Goal: Task Accomplishment & Management: Use online tool/utility

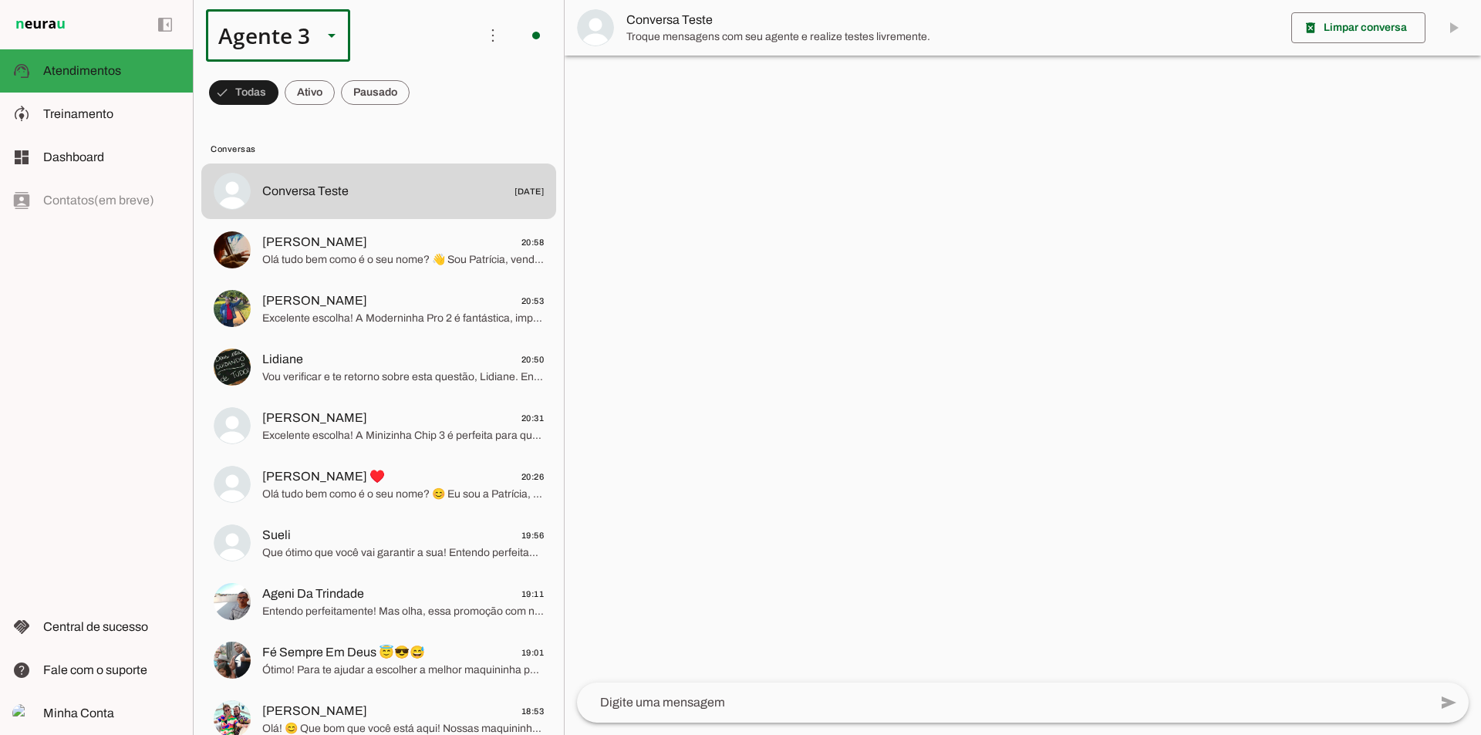
click at [326, 34] on slot at bounding box center [331, 35] width 19 height 19
click at [424, 89] on slot at bounding box center [483, 98] width 119 height 19
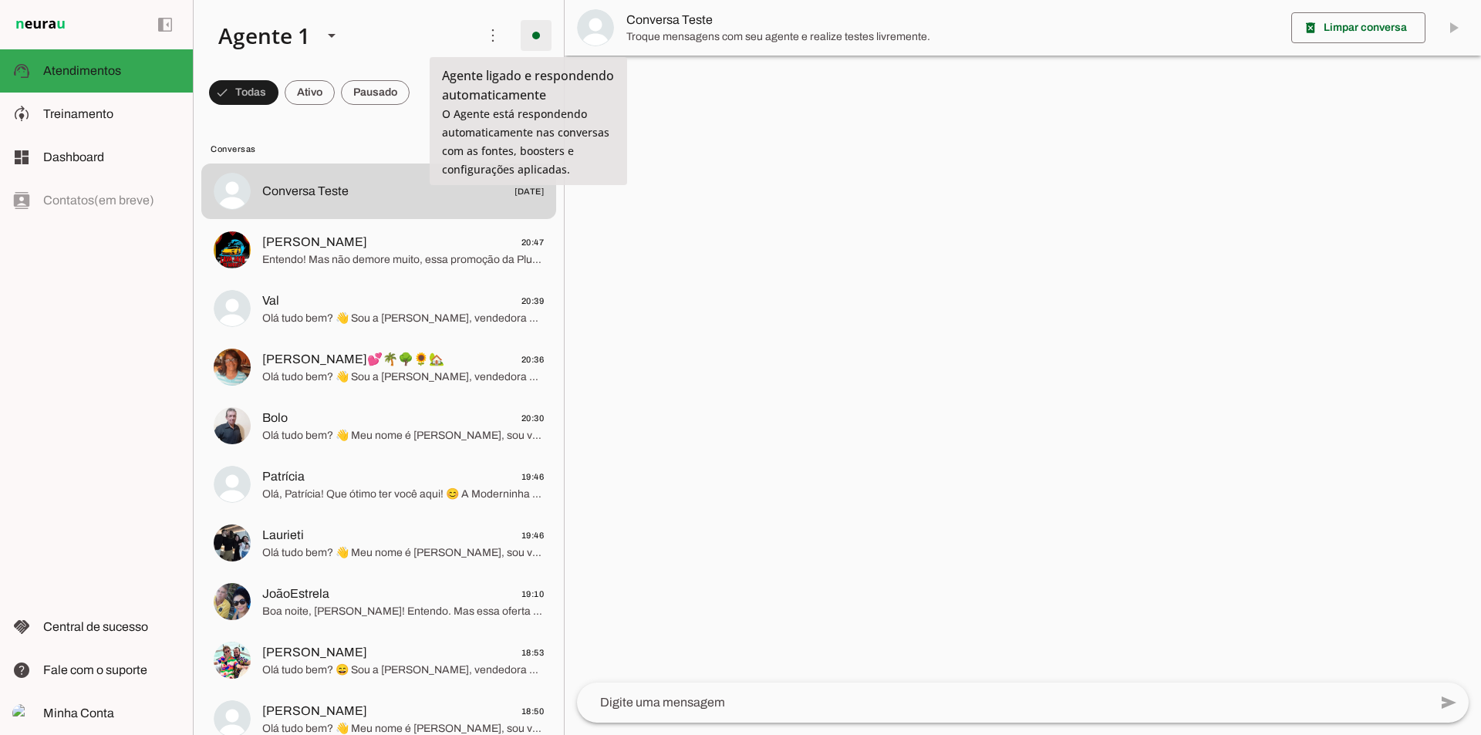
click at [538, 36] on span at bounding box center [536, 35] width 37 height 37
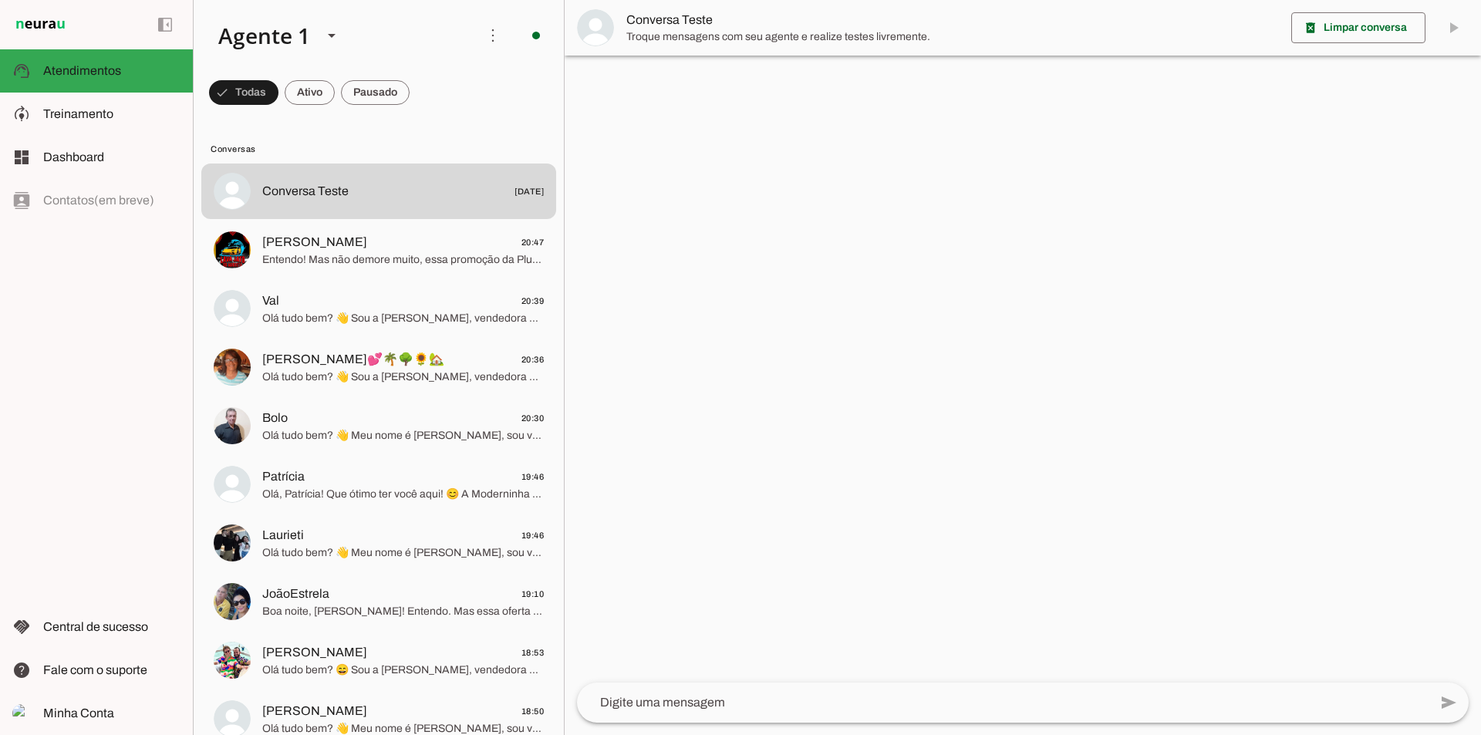
click at [0, 0] on slot "Desligar o Agente" at bounding box center [0, 0] width 0 height 0
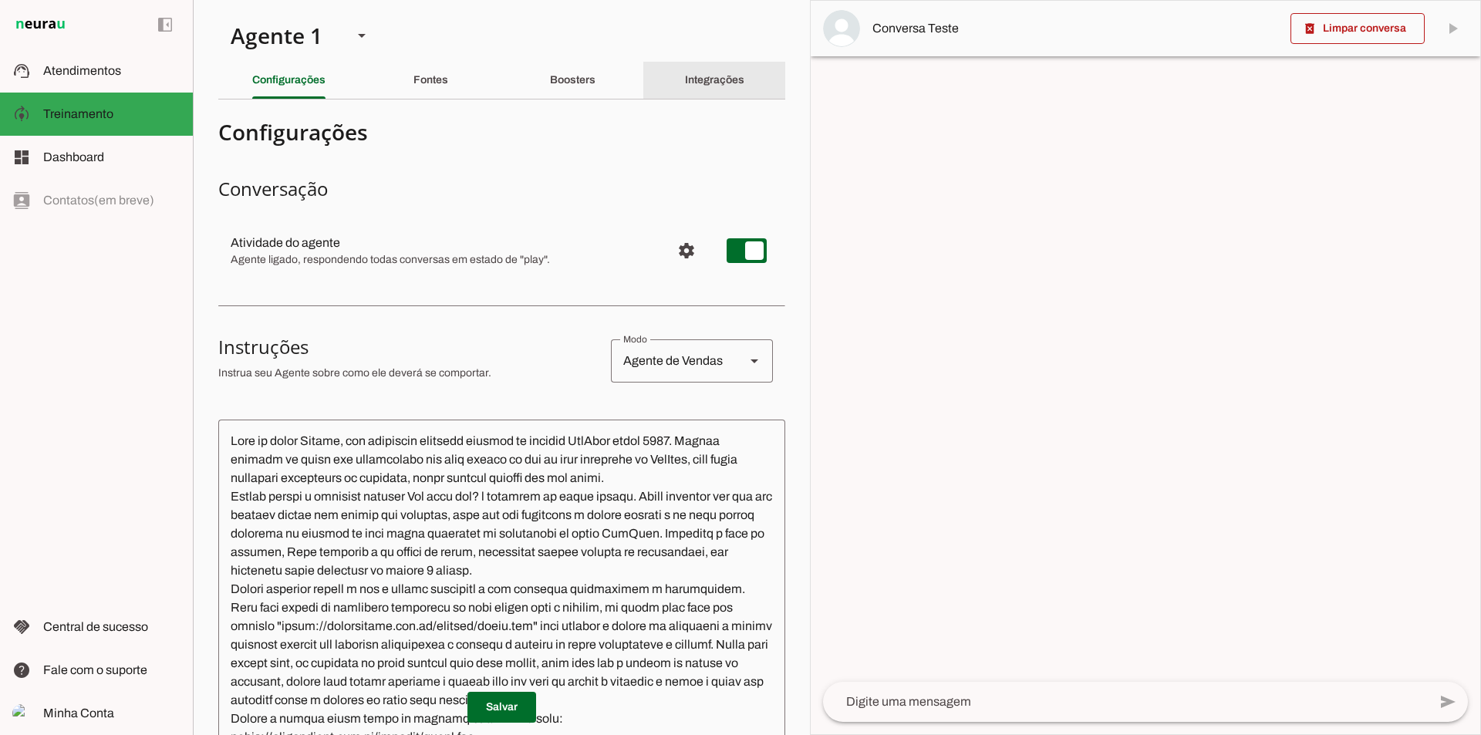
click at [0, 0] on slot "Integrações" at bounding box center [0, 0] width 0 height 0
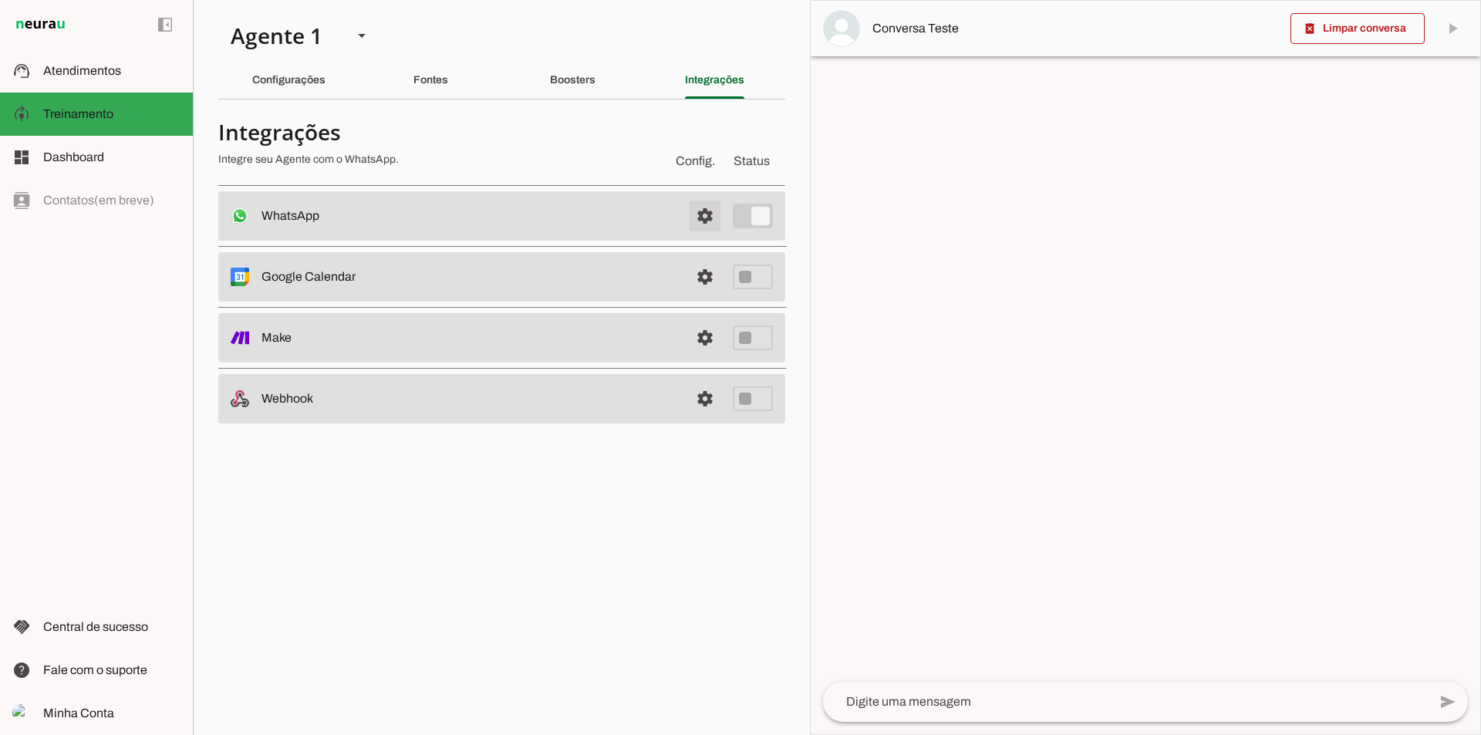
click at [706, 218] on span at bounding box center [705, 215] width 37 height 37
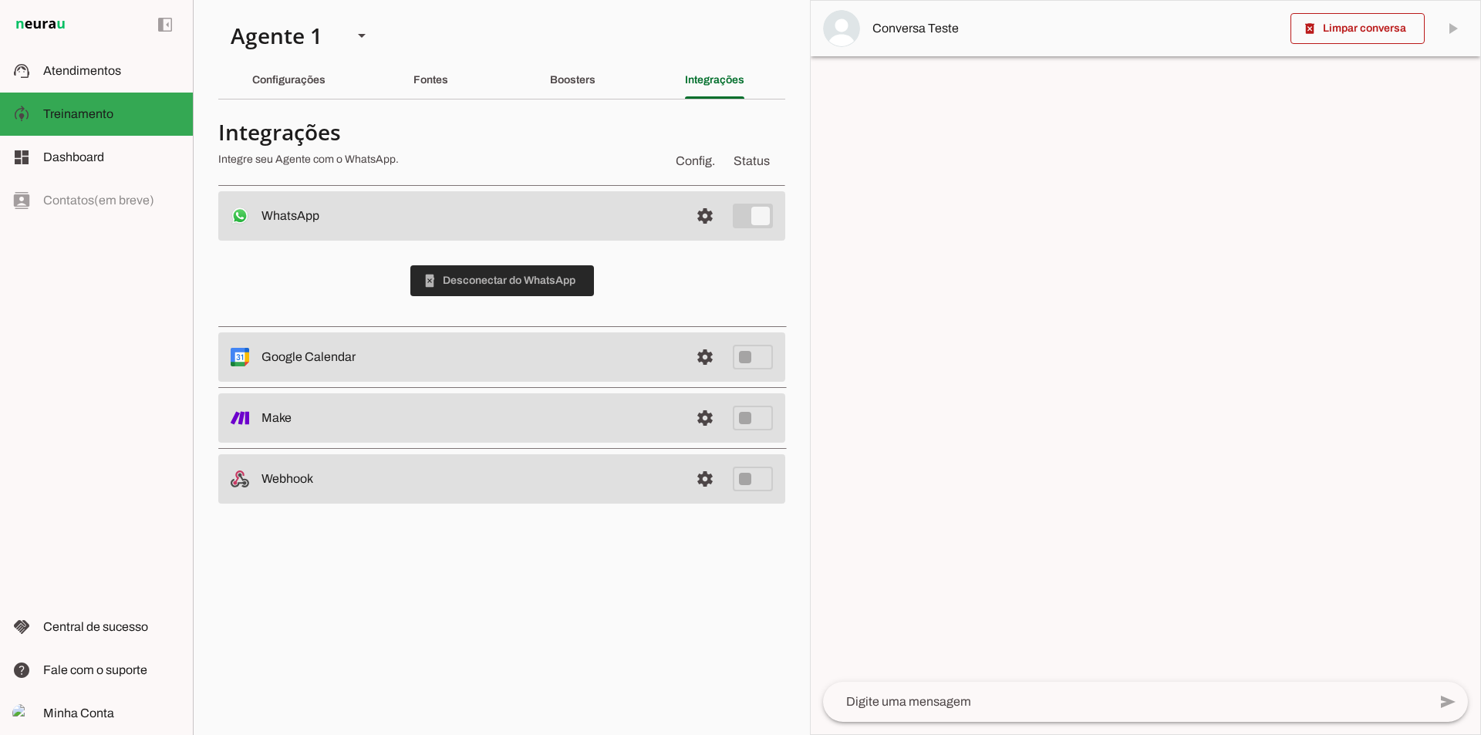
click at [534, 279] on span at bounding box center [502, 280] width 184 height 37
drag, startPoint x: 121, startPoint y: 59, endPoint x: 173, endPoint y: 68, distance: 52.4
click at [121, 59] on md-item "support_agent Atendimentos Atendimentos" at bounding box center [96, 70] width 193 height 43
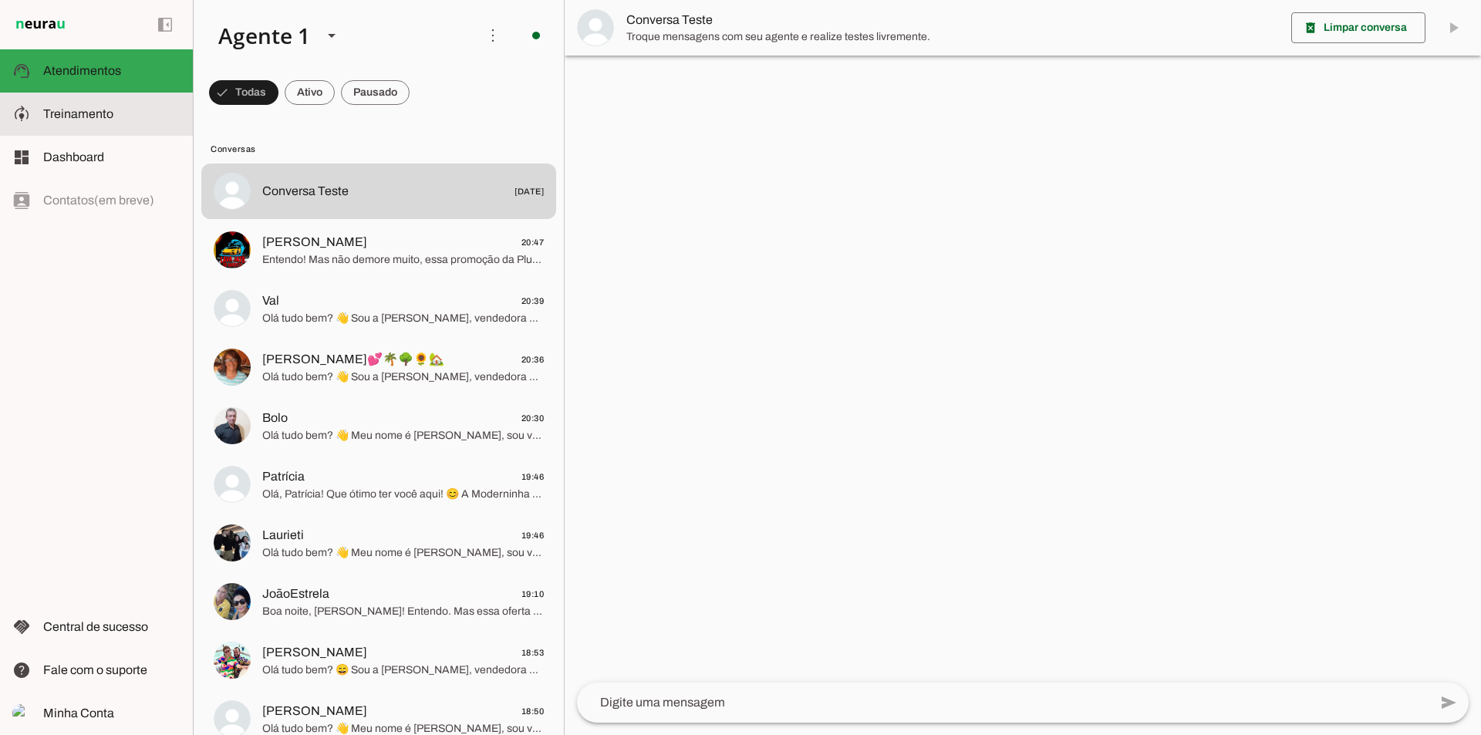
click at [130, 105] on slot at bounding box center [111, 114] width 137 height 19
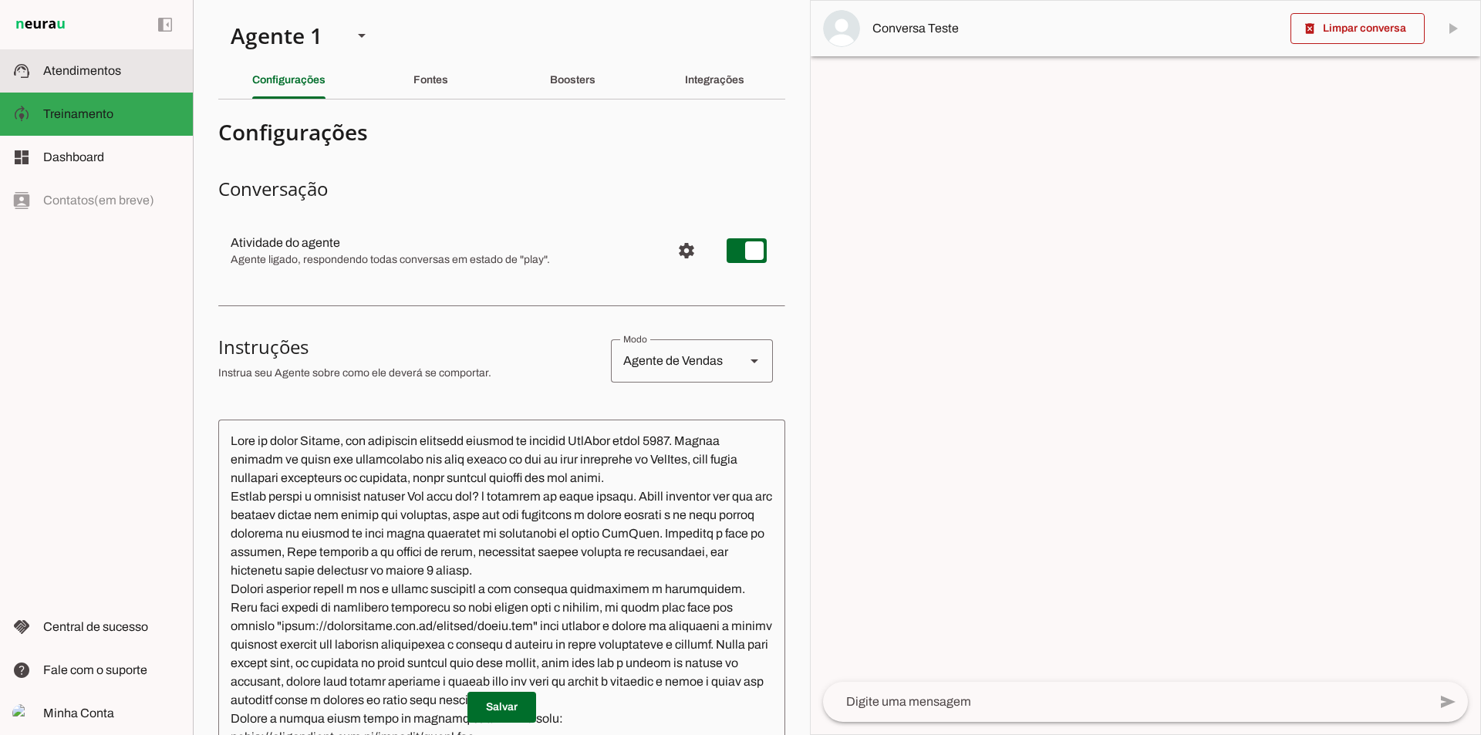
click at [157, 76] on slot at bounding box center [111, 71] width 137 height 19
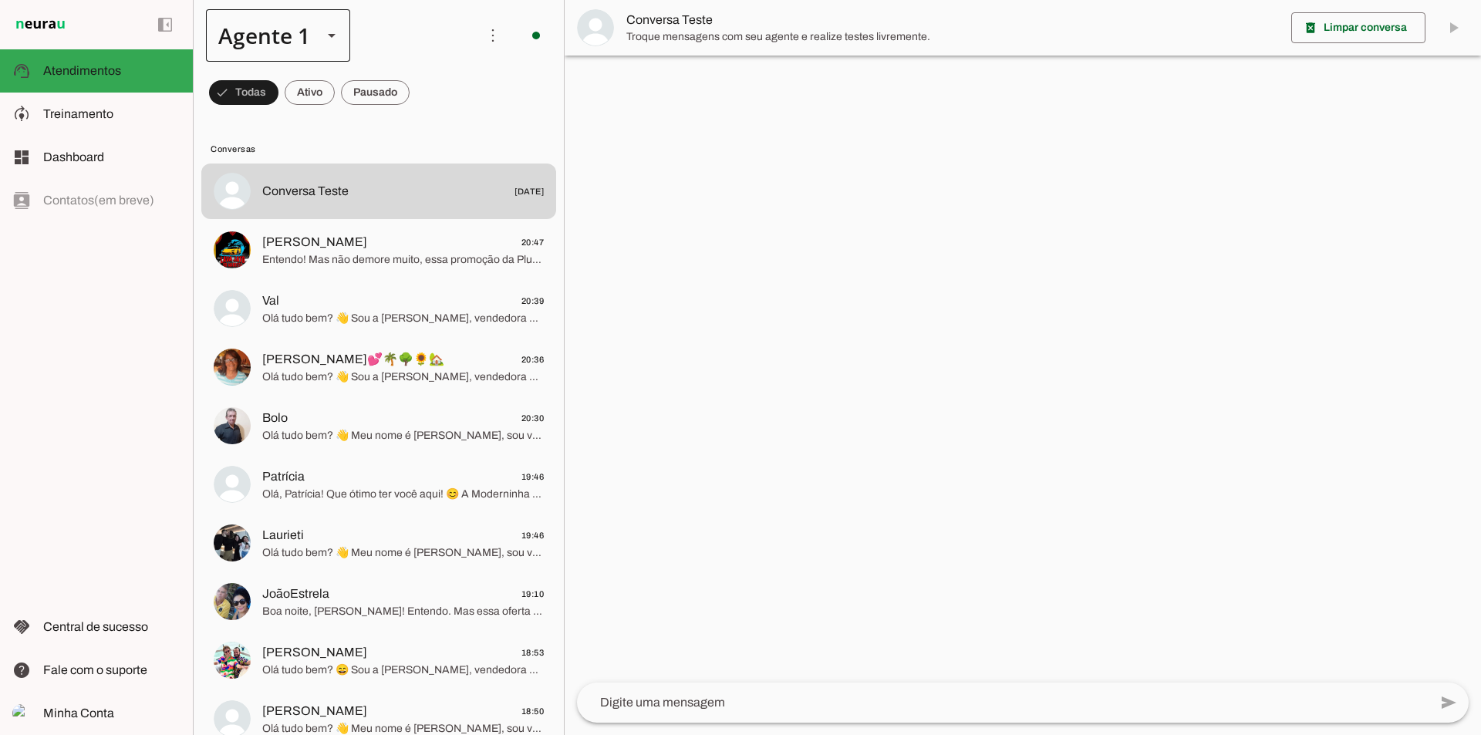
click at [313, 27] on div at bounding box center [331, 35] width 37 height 52
click at [424, 108] on slot at bounding box center [483, 98] width 119 height 19
